Goal: Task Accomplishment & Management: Use online tool/utility

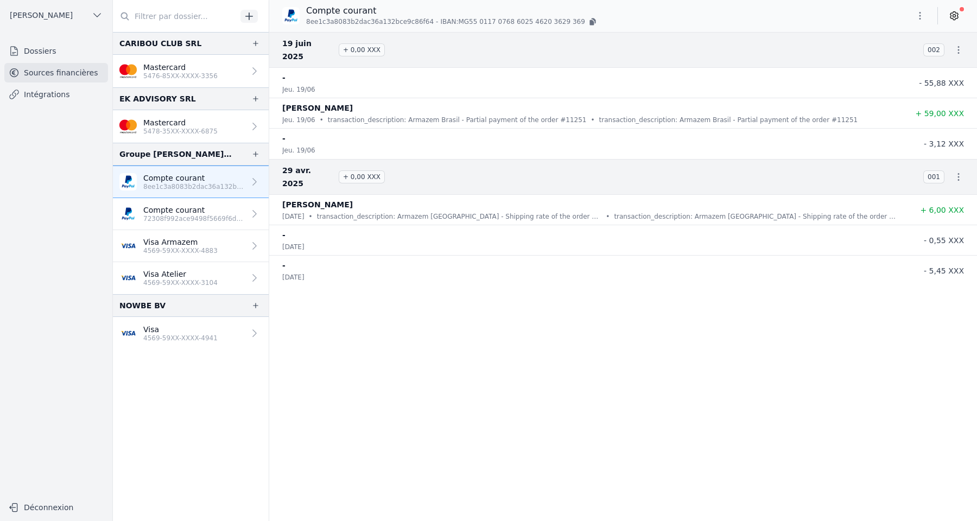
click at [169, 62] on p "Mastercard" at bounding box center [180, 67] width 74 height 11
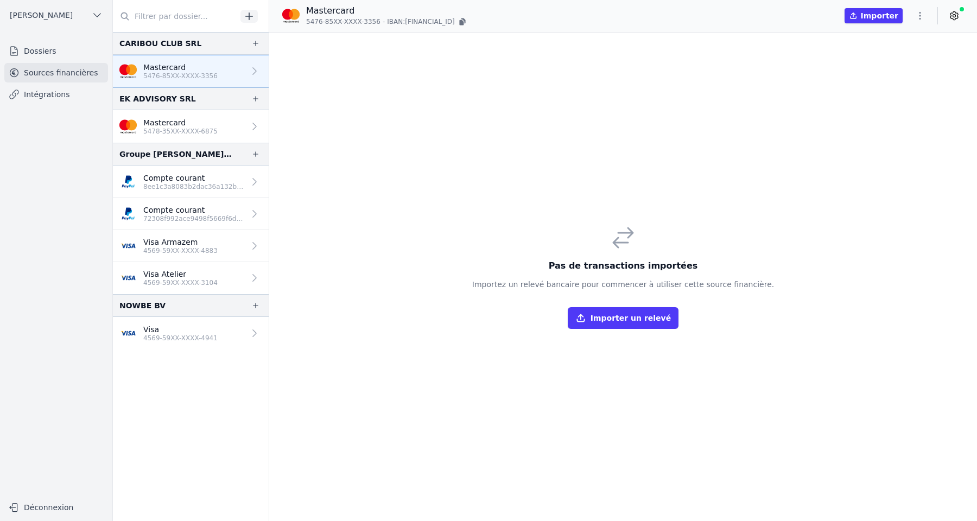
click at [632, 315] on button "Importer un relevé" at bounding box center [623, 318] width 111 height 22
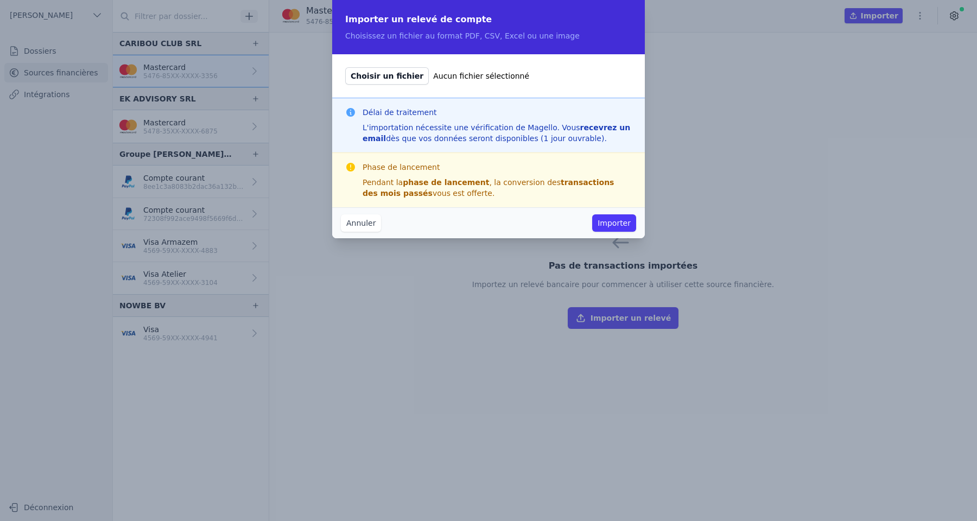
click at [399, 76] on span "Choisir un fichier" at bounding box center [387, 75] width 84 height 17
click at [345, 67] on input "Choisir un fichier Aucun fichier sélectionné" at bounding box center [345, 67] width 1 height 1
type input "C:\fakepath\CARIBOU_DECOMPTECC_202501-1.pdf"
click at [617, 224] on button "Importer" at bounding box center [614, 222] width 44 height 17
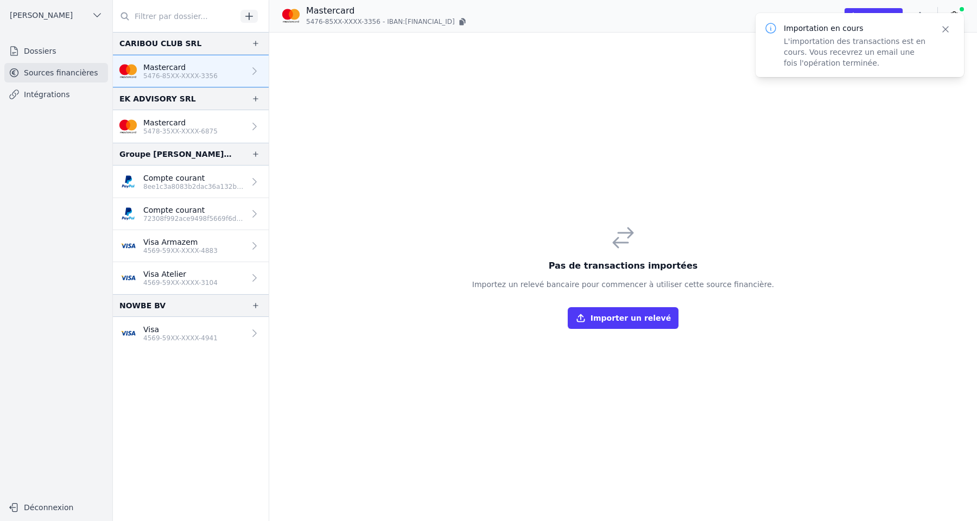
click at [613, 319] on button "Importer un relevé" at bounding box center [623, 318] width 111 height 22
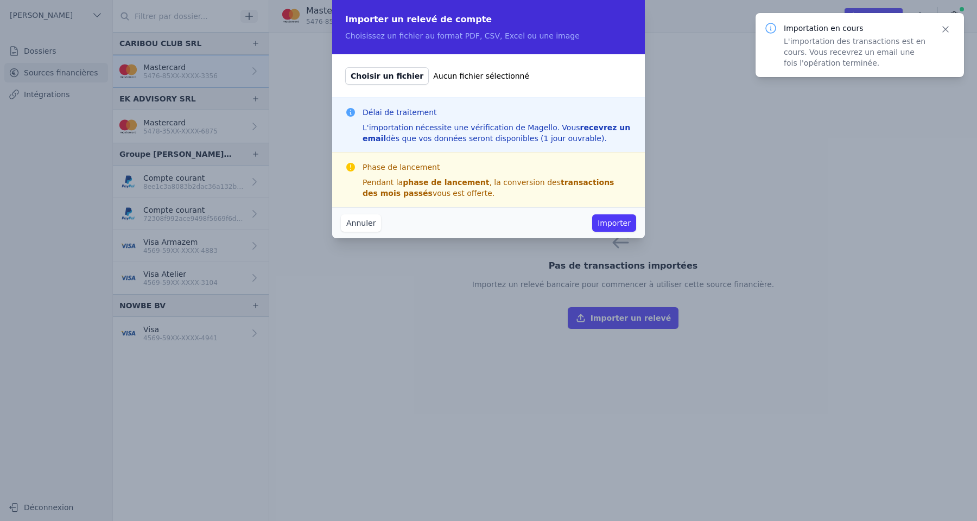
click at [408, 73] on span "Choisir un fichier" at bounding box center [387, 75] width 84 height 17
click at [345, 67] on input "Choisir un fichier Aucun fichier sélectionné" at bounding box center [345, 67] width 1 height 1
type input "C:\fakepath\CARIBOU_DECOMPTECC_202501-2.pdf"
click at [612, 220] on button "Importer" at bounding box center [614, 222] width 44 height 17
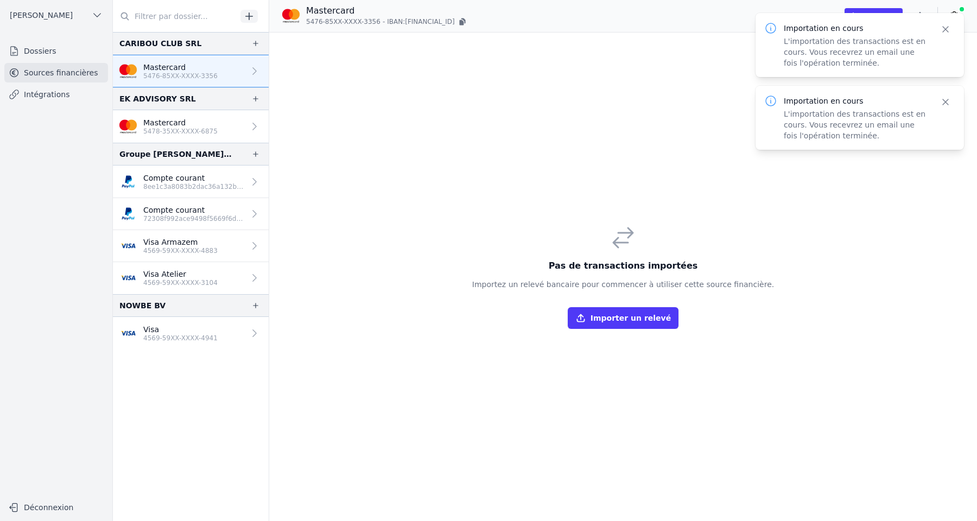
click at [620, 318] on button "Importer un relevé" at bounding box center [623, 318] width 111 height 22
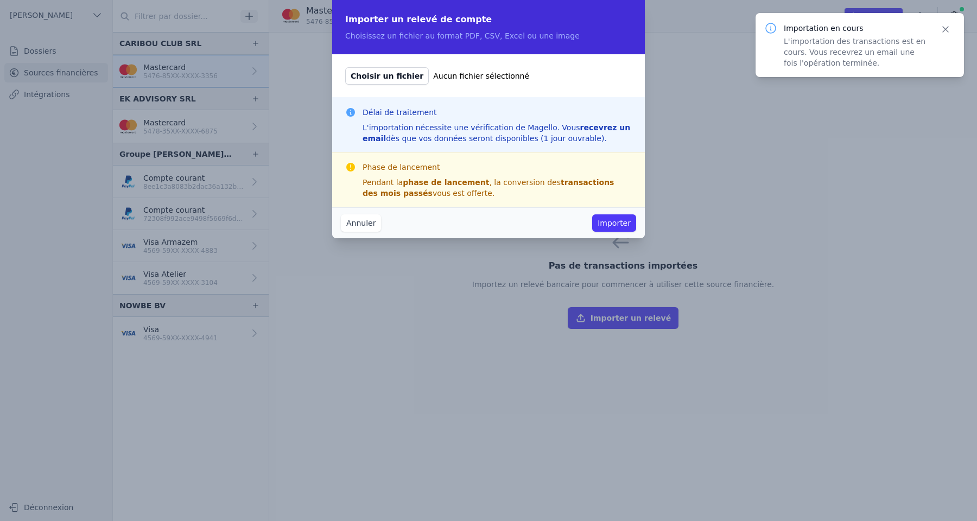
click at [405, 73] on span "Choisir un fichier" at bounding box center [387, 75] width 84 height 17
click at [345, 67] on input "Choisir un fichier Aucun fichier sélectionné" at bounding box center [345, 67] width 1 height 1
type input "C:\fakepath\CARIBOU_DECOMPTECC_202501-3.pdf"
click at [618, 227] on button "Importer" at bounding box center [614, 222] width 44 height 17
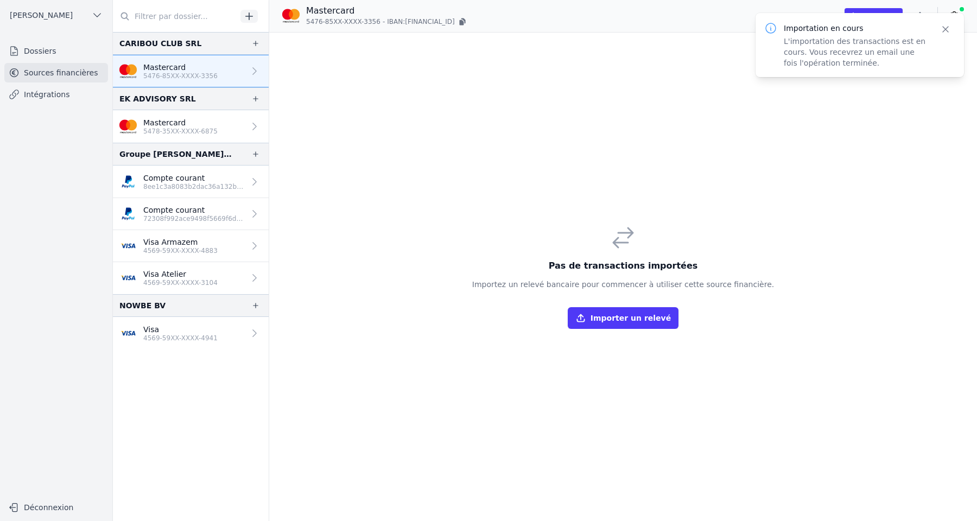
click at [603, 316] on button "Importer un relevé" at bounding box center [623, 318] width 111 height 22
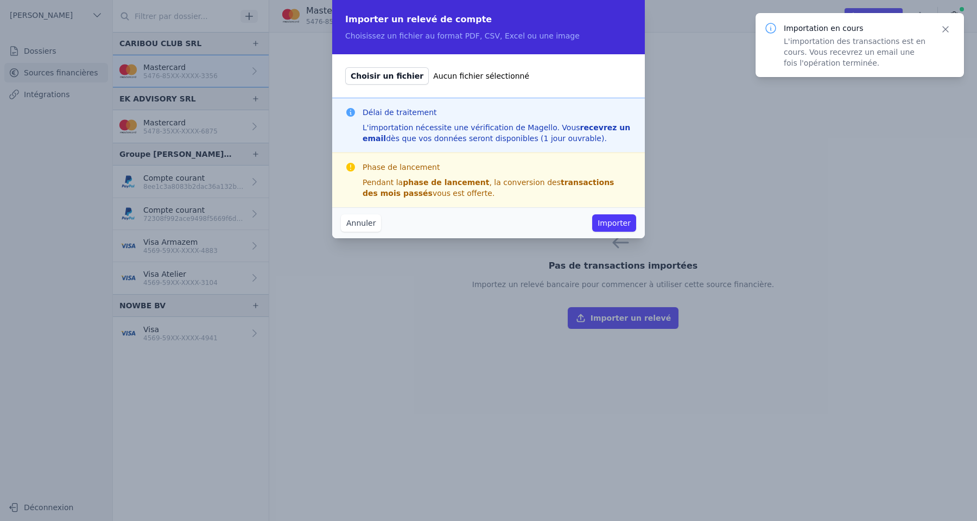
click at [392, 75] on span "Choisir un fichier" at bounding box center [387, 75] width 84 height 17
click at [345, 67] on input "Choisir un fichier Aucun fichier sélectionné" at bounding box center [345, 67] width 1 height 1
type input "C:\fakepath\CARIBOU_DECOMPTECC_202501-4.pdf"
click at [616, 220] on button "Importer" at bounding box center [614, 222] width 44 height 17
